Goal: Task Accomplishment & Management: Manage account settings

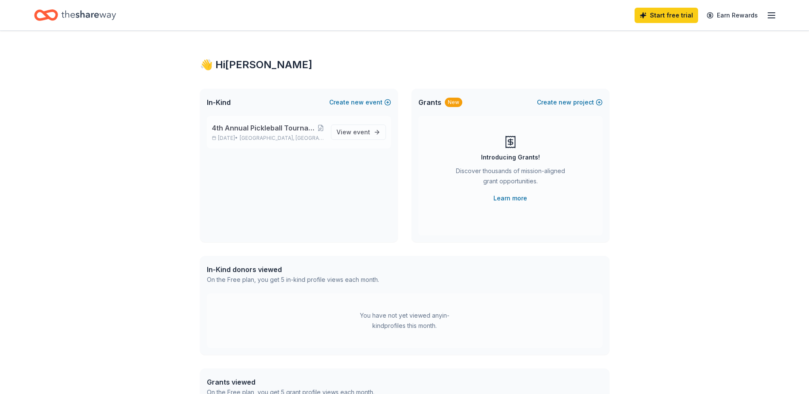
click at [277, 129] on span "4th Annual Pickleball Tournament, Online Auction & Raffle with all proceeds to …" at bounding box center [264, 128] width 105 height 10
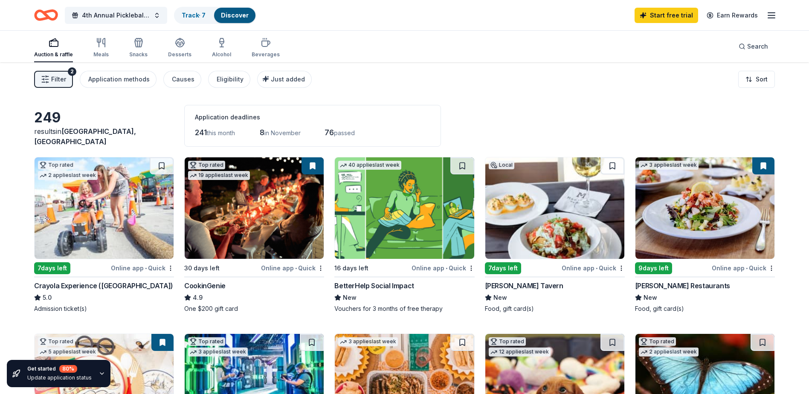
click at [63, 81] on span "Filter" at bounding box center [58, 79] width 15 height 10
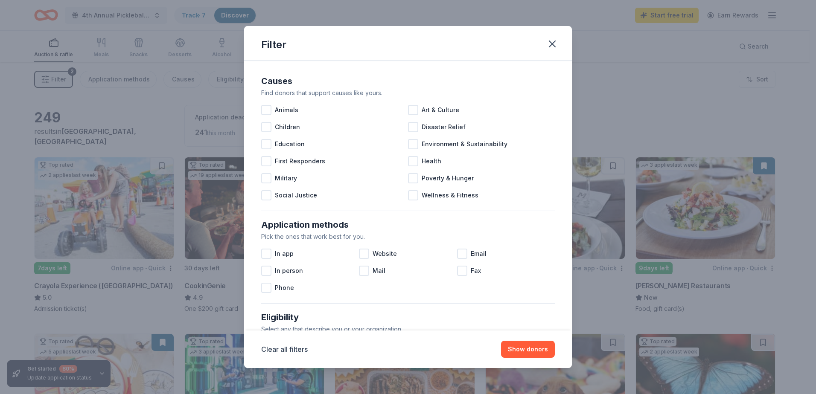
click at [63, 81] on div "Filter Causes Find donors that support causes like yours. Animals Art & Culture…" at bounding box center [408, 197] width 816 height 394
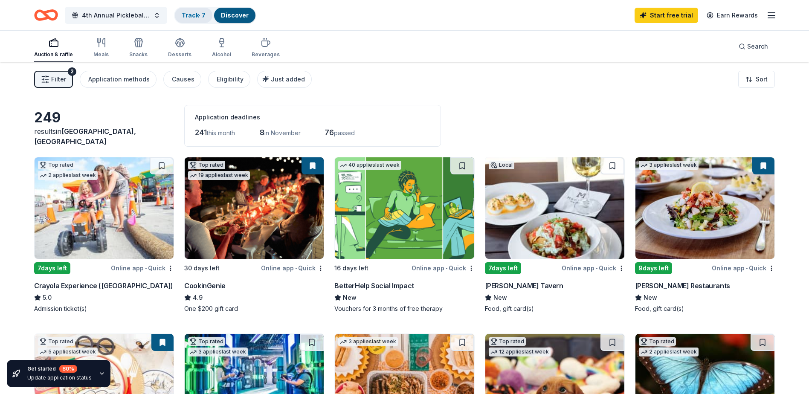
click at [199, 14] on link "Track · 7" at bounding box center [194, 15] width 24 height 7
click at [189, 14] on link "Track · 7" at bounding box center [194, 15] width 24 height 7
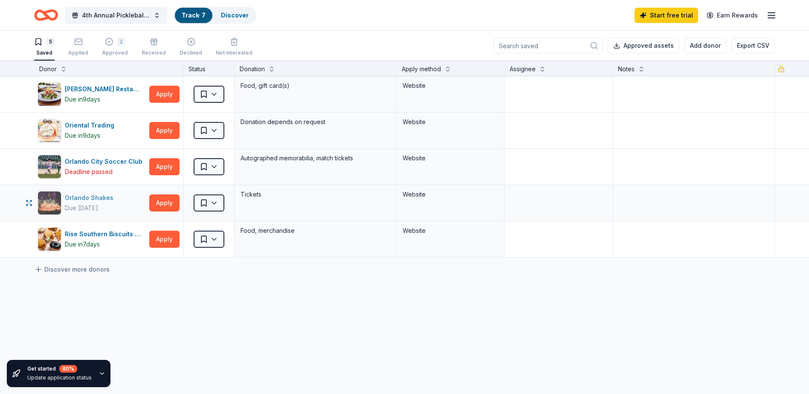
click at [106, 198] on div "Orlando Shakes" at bounding box center [91, 198] width 52 height 10
click at [111, 50] on div "Approved" at bounding box center [115, 52] width 26 height 7
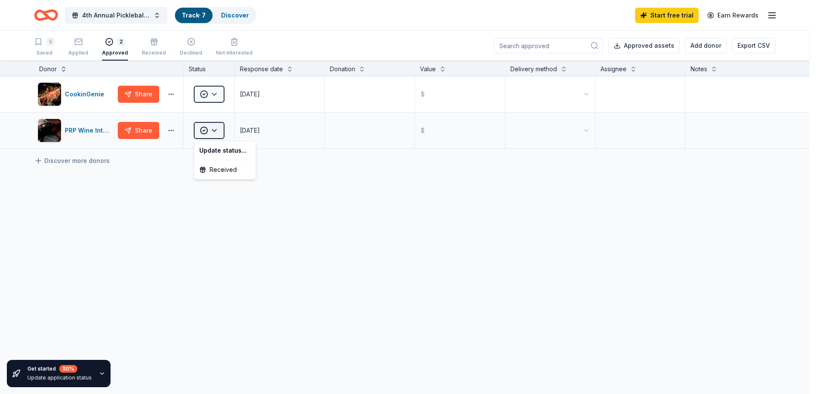
click at [215, 130] on html "4th Annual Pickleball Tournament, Online Auction & Raffle with all proceeds to …" at bounding box center [408, 197] width 816 height 394
click at [209, 97] on html "4th Annual Pickleball Tournament, Online Auction & Raffle with all proceeds to …" at bounding box center [408, 197] width 816 height 394
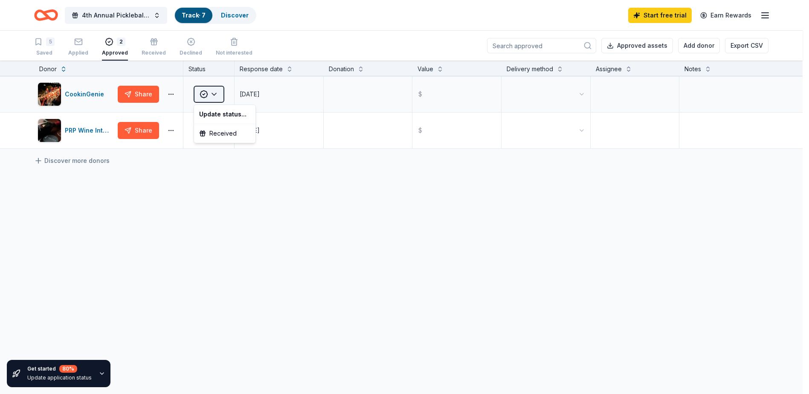
click at [215, 97] on html "4th Annual Pickleball Tournament, Online Auction & Raffle with all proceeds to …" at bounding box center [404, 197] width 809 height 394
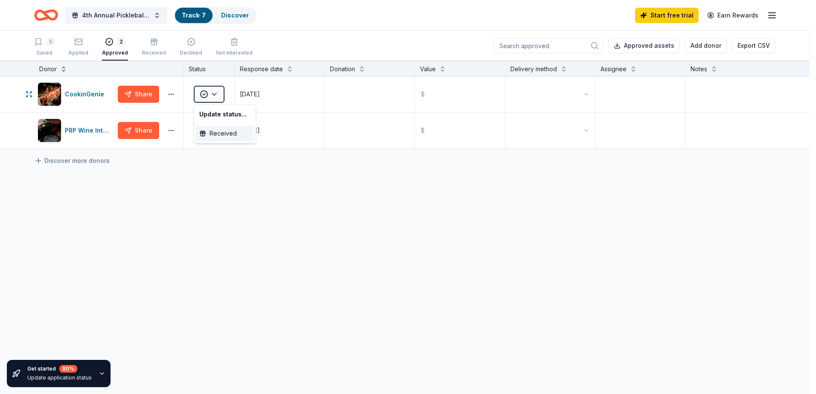
click at [213, 133] on div "Received" at bounding box center [225, 133] width 58 height 15
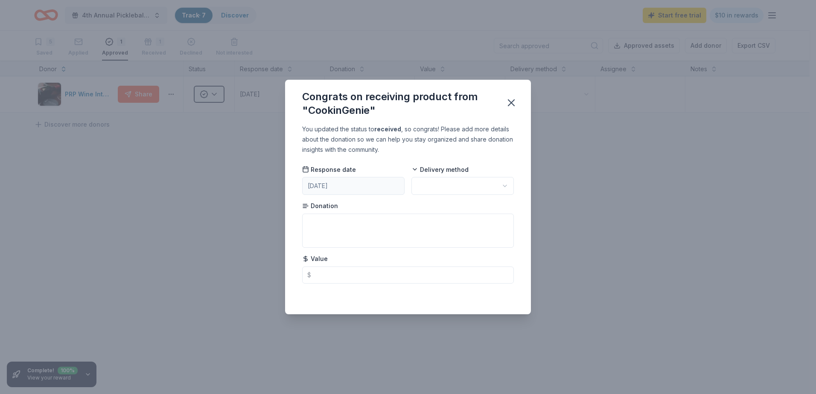
click at [447, 186] on html "4th Annual Pickleball Tournament, Online Auction & Raffle with all proceeds to …" at bounding box center [408, 197] width 816 height 394
click at [337, 229] on textarea at bounding box center [408, 231] width 212 height 34
type textarea "Received a gift certificate"
click at [334, 284] on div "You updated the status to received , so congrats! Please add more details about…" at bounding box center [408, 219] width 246 height 190
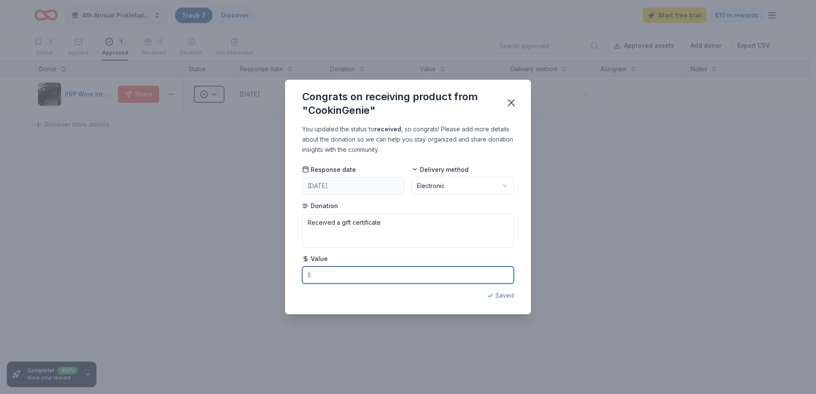
click at [330, 276] on input "text" at bounding box center [408, 275] width 212 height 17
type input "200.00"
click at [511, 102] on icon "button" at bounding box center [511, 103] width 12 height 12
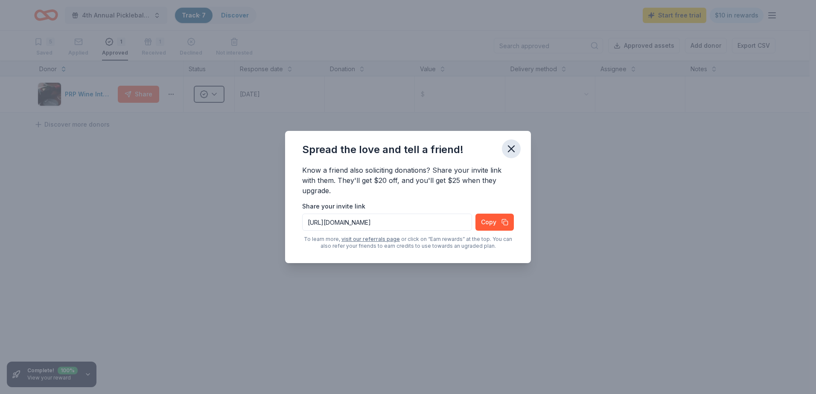
click at [509, 150] on icon "button" at bounding box center [511, 149] width 12 height 12
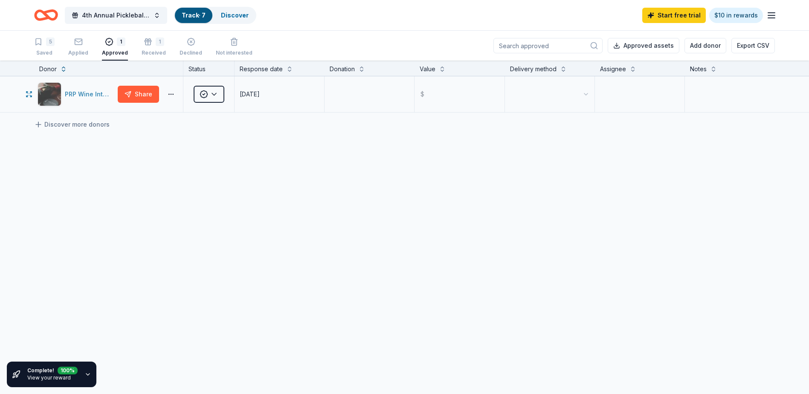
click at [93, 93] on div "PRP Wine International" at bounding box center [89, 94] width 49 height 10
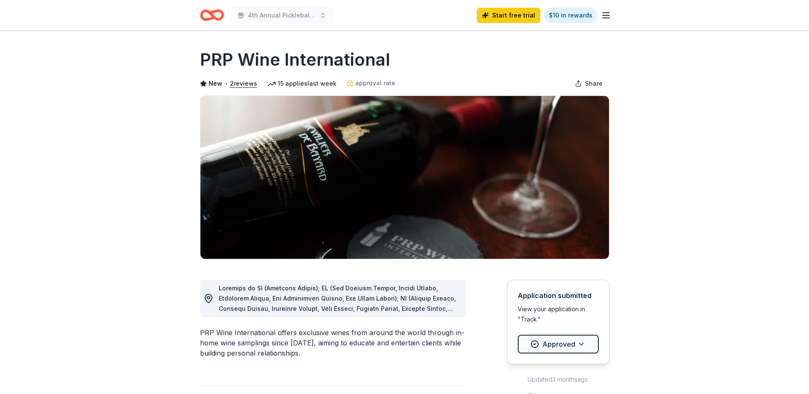
click at [606, 15] on line "button" at bounding box center [606, 15] width 7 height 0
drag, startPoint x: 355, startPoint y: 58, endPoint x: 209, endPoint y: 57, distance: 145.9
click at [203, 57] on div "PRP Wine International" at bounding box center [405, 60] width 410 height 24
drag, startPoint x: 200, startPoint y: 58, endPoint x: 479, endPoint y: 61, distance: 279.0
click at [373, 70] on h1 "PRP Wine International" at bounding box center [295, 60] width 190 height 24
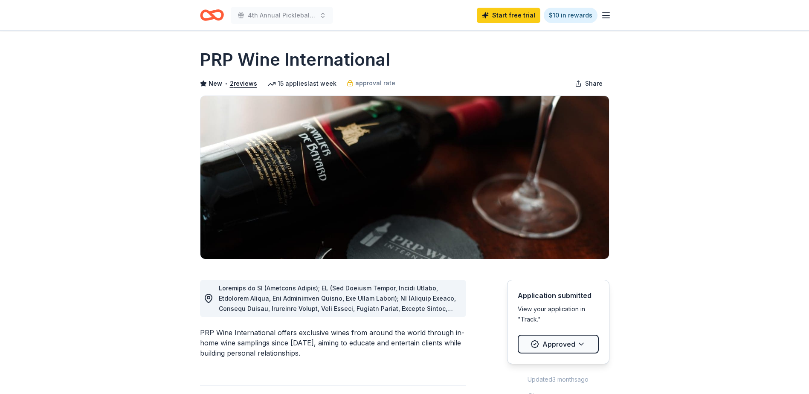
click at [603, 13] on line "button" at bounding box center [606, 13] width 7 height 0
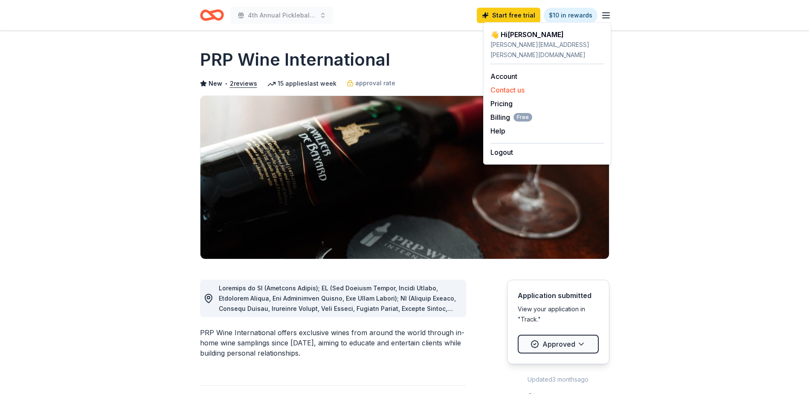
click at [516, 85] on button "Contact us" at bounding box center [508, 90] width 34 height 10
